Goal: Register for event/course

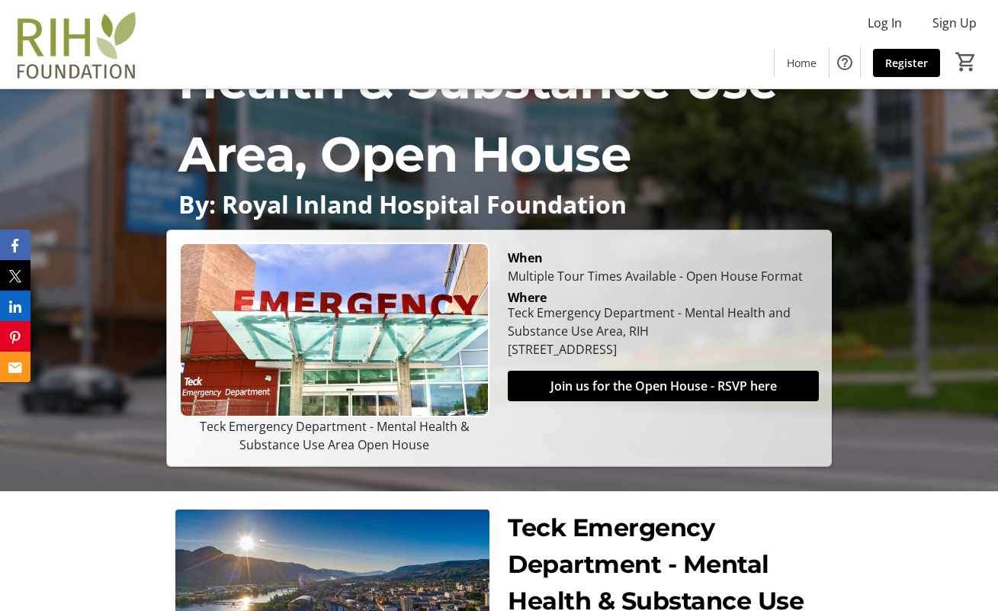
scroll to position [190, 0]
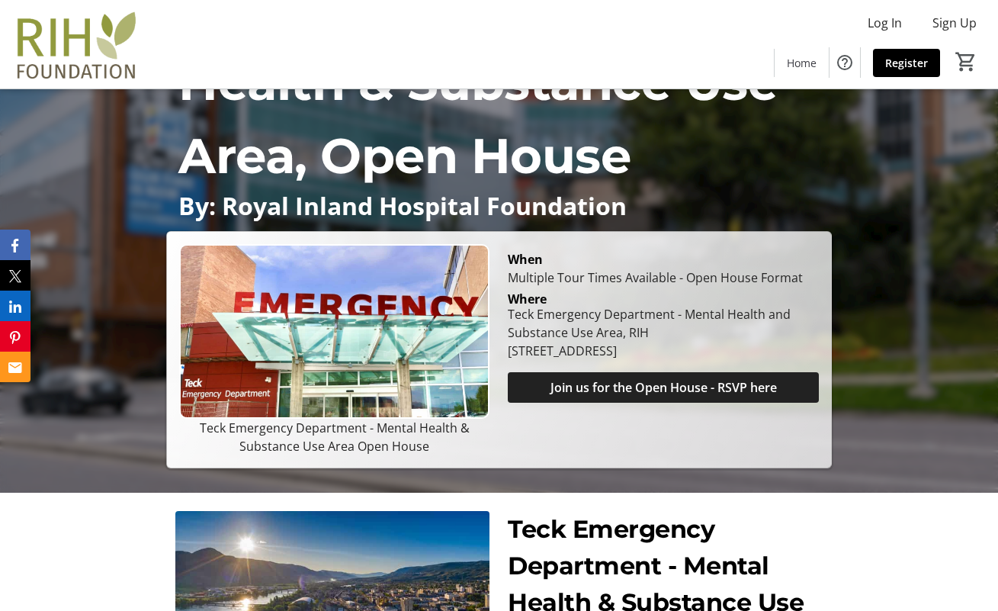
click at [651, 382] on span "Join us for the Open House - RSVP here" at bounding box center [664, 387] width 227 height 18
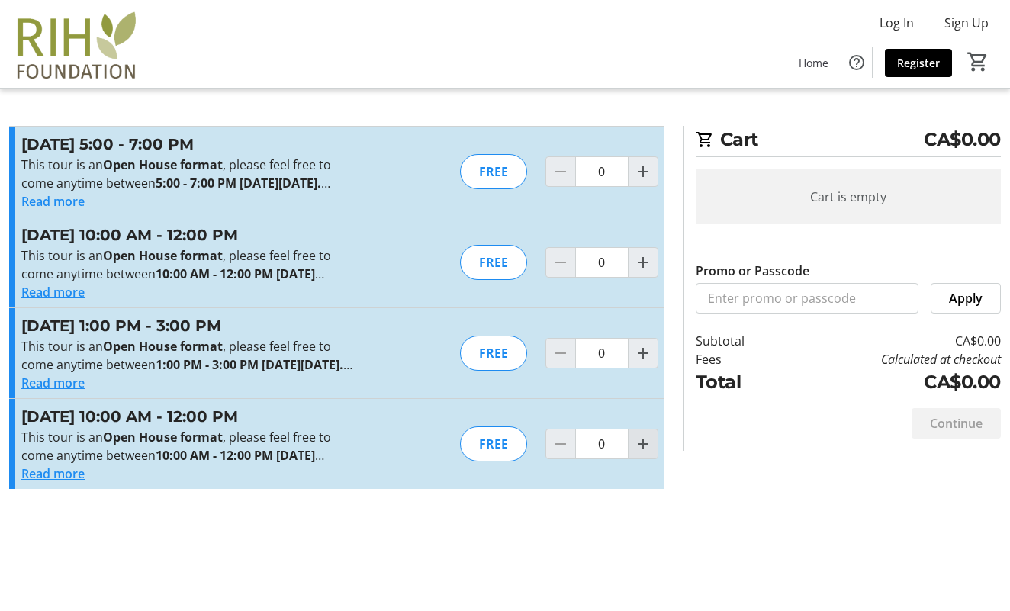
click at [643, 453] on mat-icon "Increment by one" at bounding box center [643, 444] width 18 height 18
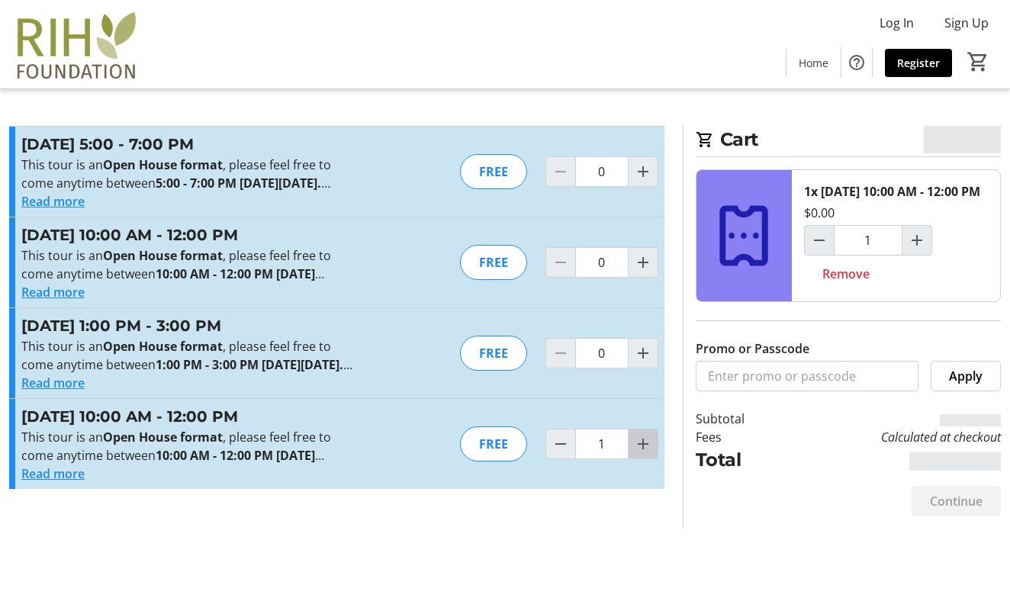
click at [643, 453] on mat-icon "Increment by one" at bounding box center [643, 444] width 18 height 18
type input "2"
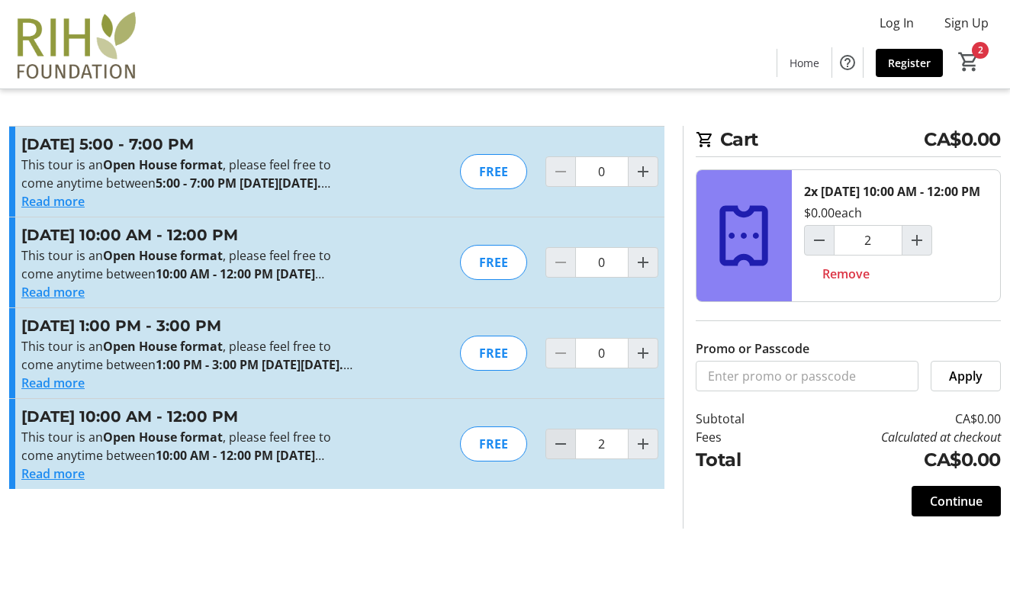
click at [558, 453] on mat-icon "Decrement by one" at bounding box center [560, 444] width 18 height 18
type input "1"
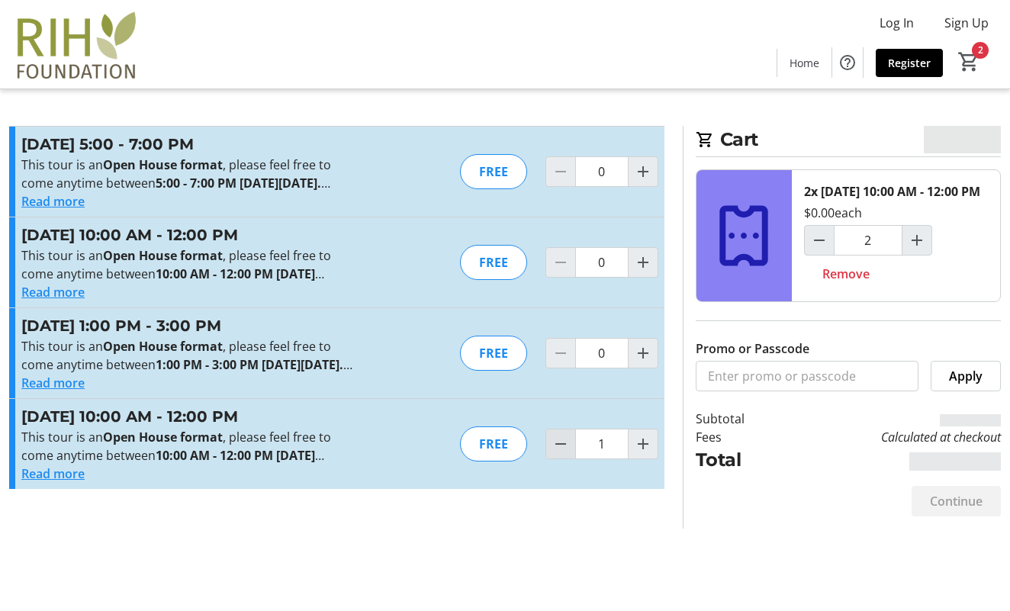
type input "1"
click at [558, 453] on mat-icon "Decrement by one" at bounding box center [560, 444] width 18 height 18
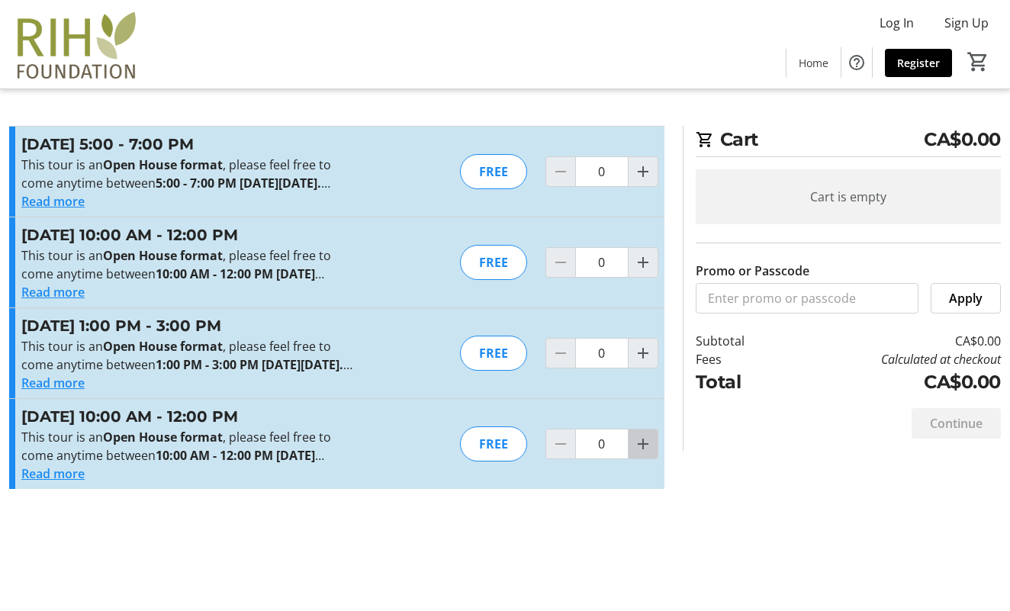
click at [645, 453] on mat-icon "Increment by one" at bounding box center [643, 444] width 18 height 18
type input "2"
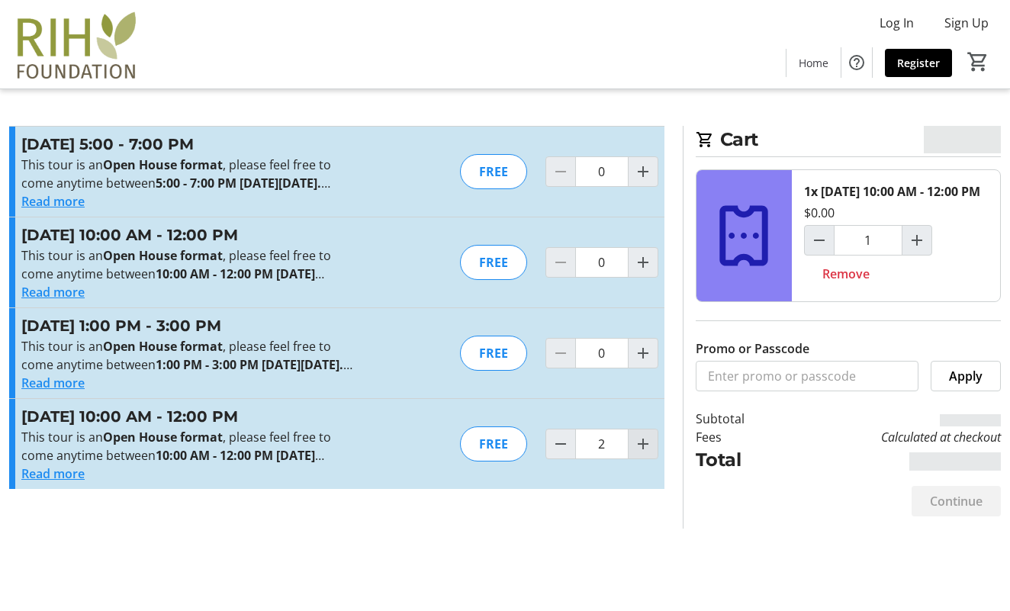
type input "2"
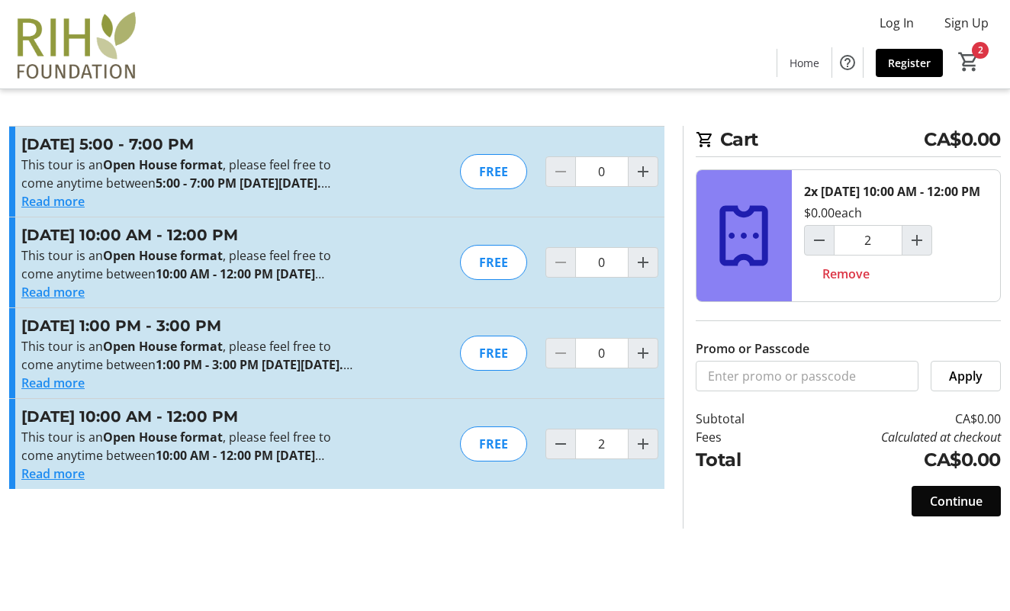
click at [959, 510] on span "Continue" at bounding box center [956, 501] width 53 height 18
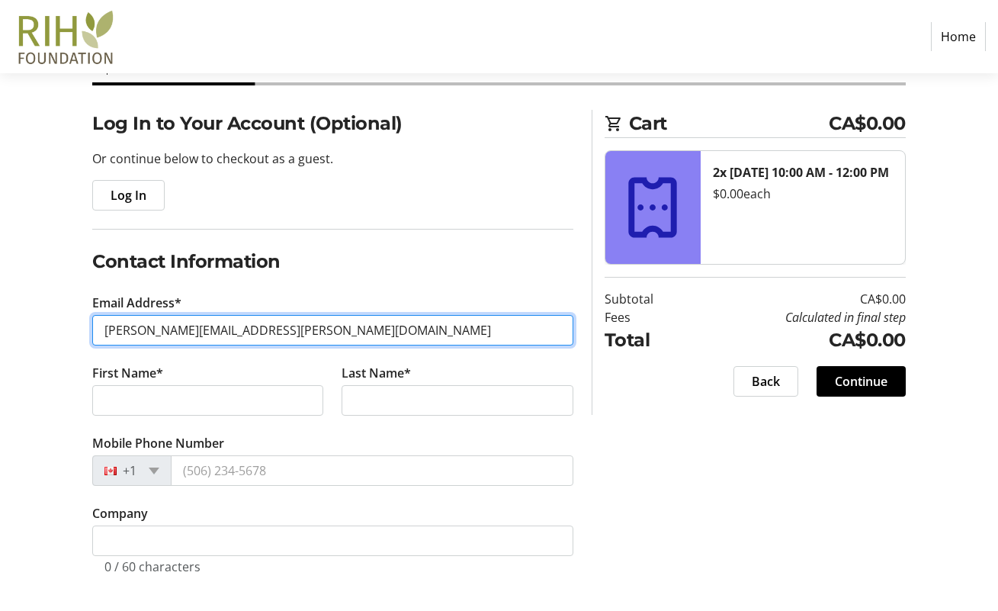
scroll to position [90, 0]
type input "[PERSON_NAME][EMAIL_ADDRESS][PERSON_NAME][DOMAIN_NAME]"
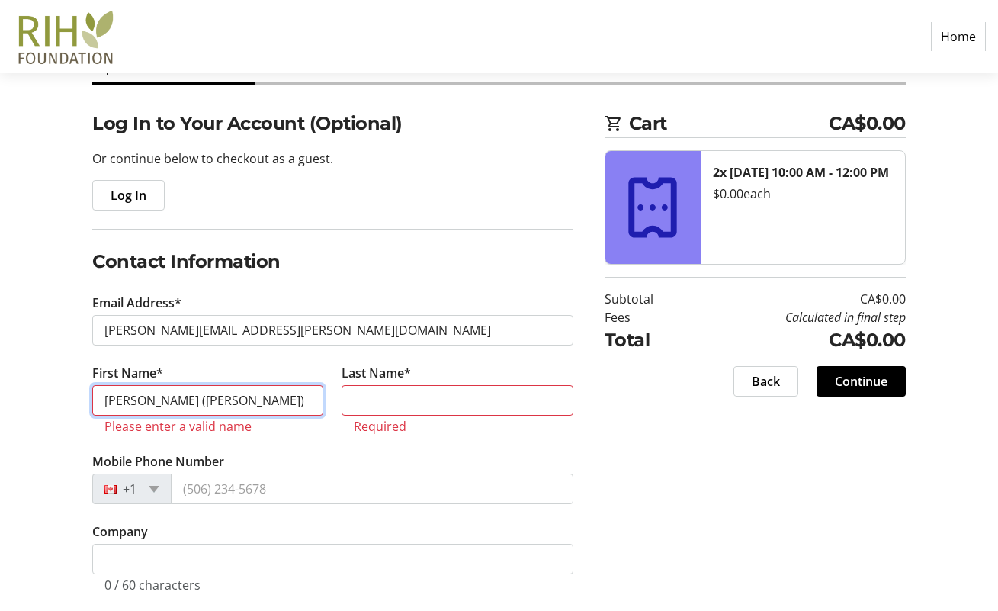
click at [187, 400] on input "[PERSON_NAME] ([PERSON_NAME])" at bounding box center [207, 400] width 231 height 31
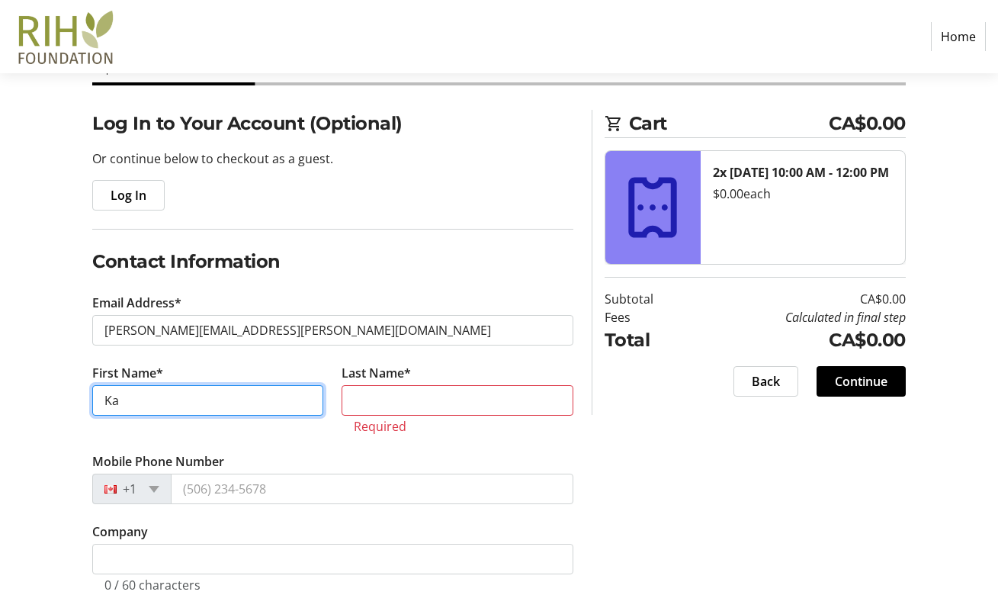
type input "[PERSON_NAME]"
type input "Gienow"
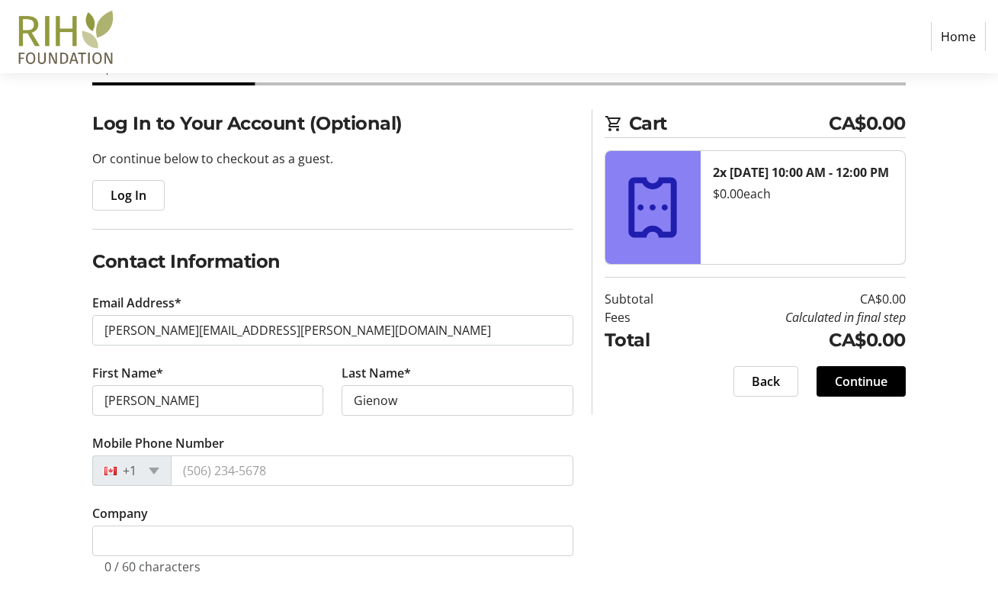
type input "[PERSON_NAME]"
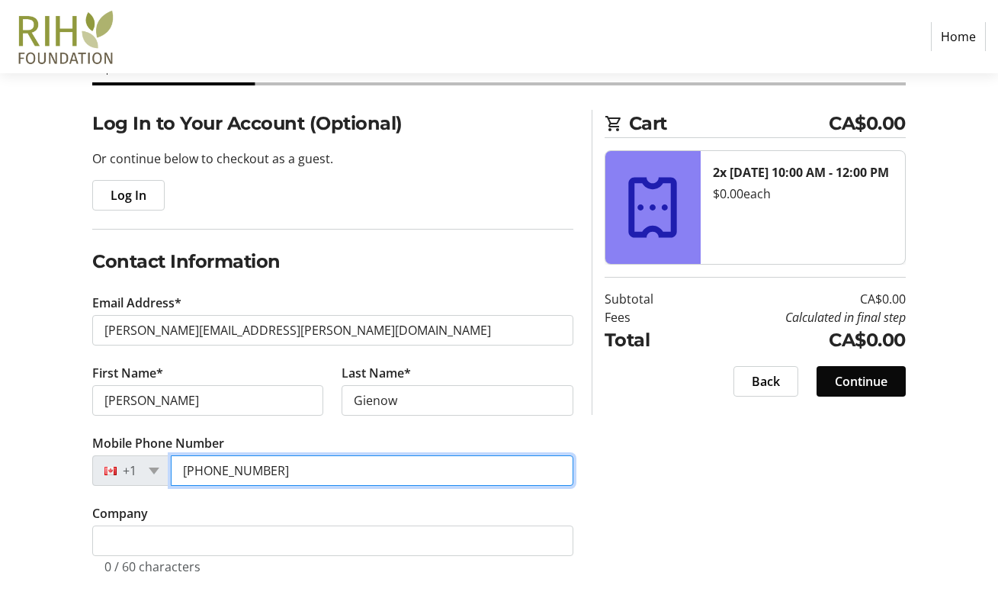
type input "[PHONE_NUMBER]"
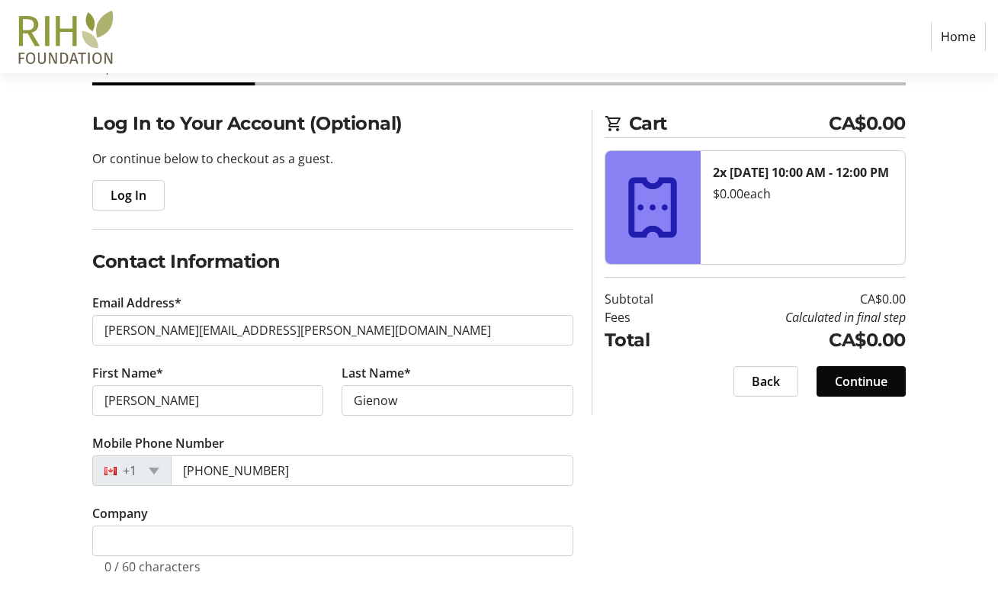
click at [854, 378] on span "Continue" at bounding box center [861, 381] width 53 height 18
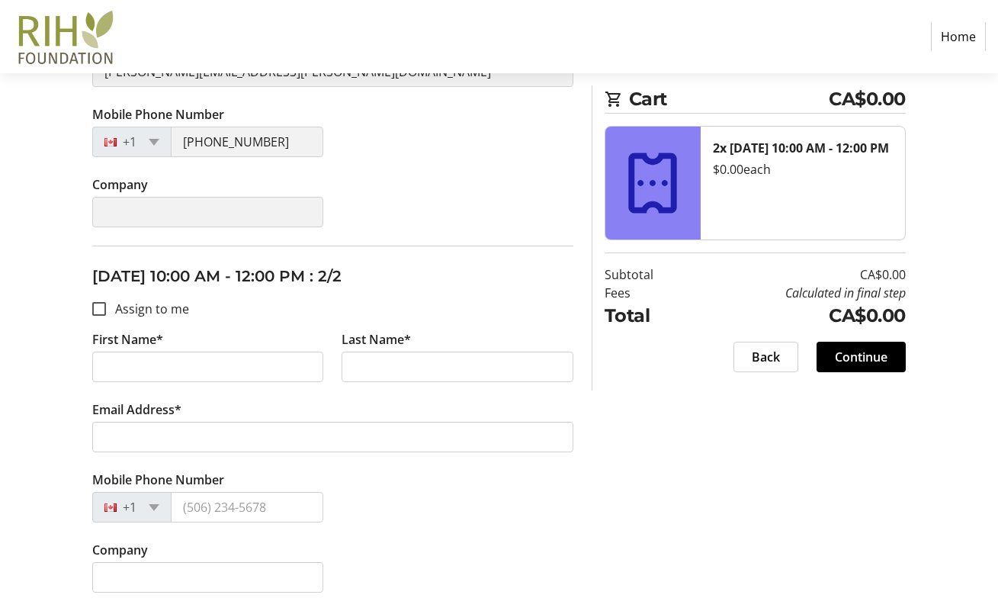
scroll to position [457, 0]
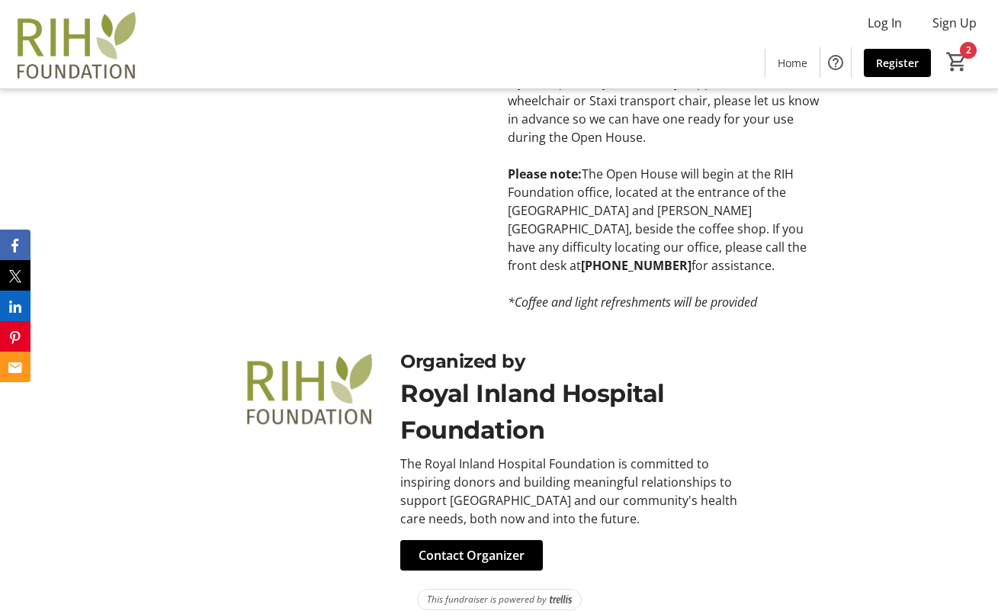
scroll to position [981, 0]
